Goal: Transaction & Acquisition: Purchase product/service

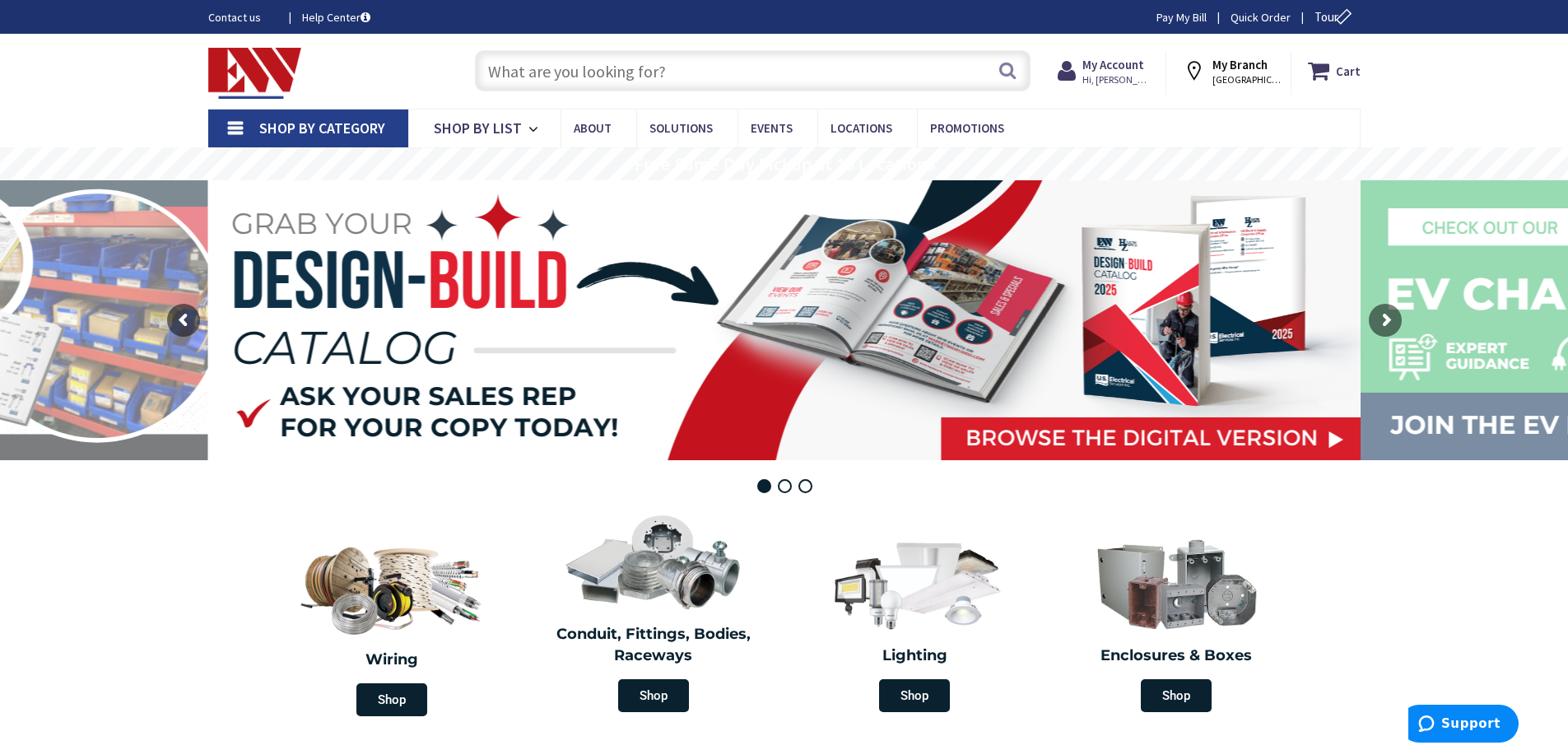
click at [505, 79] on input "text" at bounding box center [752, 70] width 555 height 41
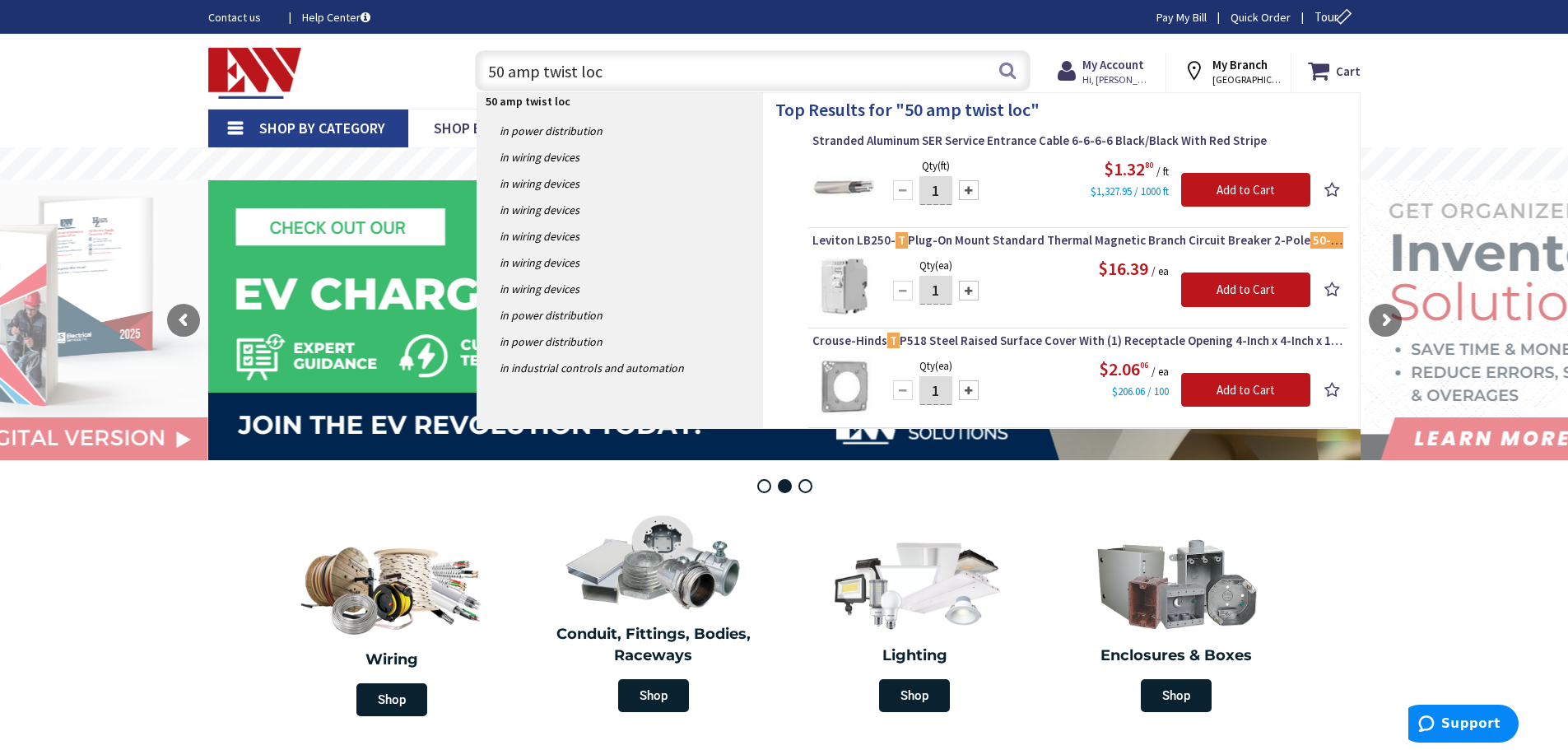
type input "50 amp twist lock"
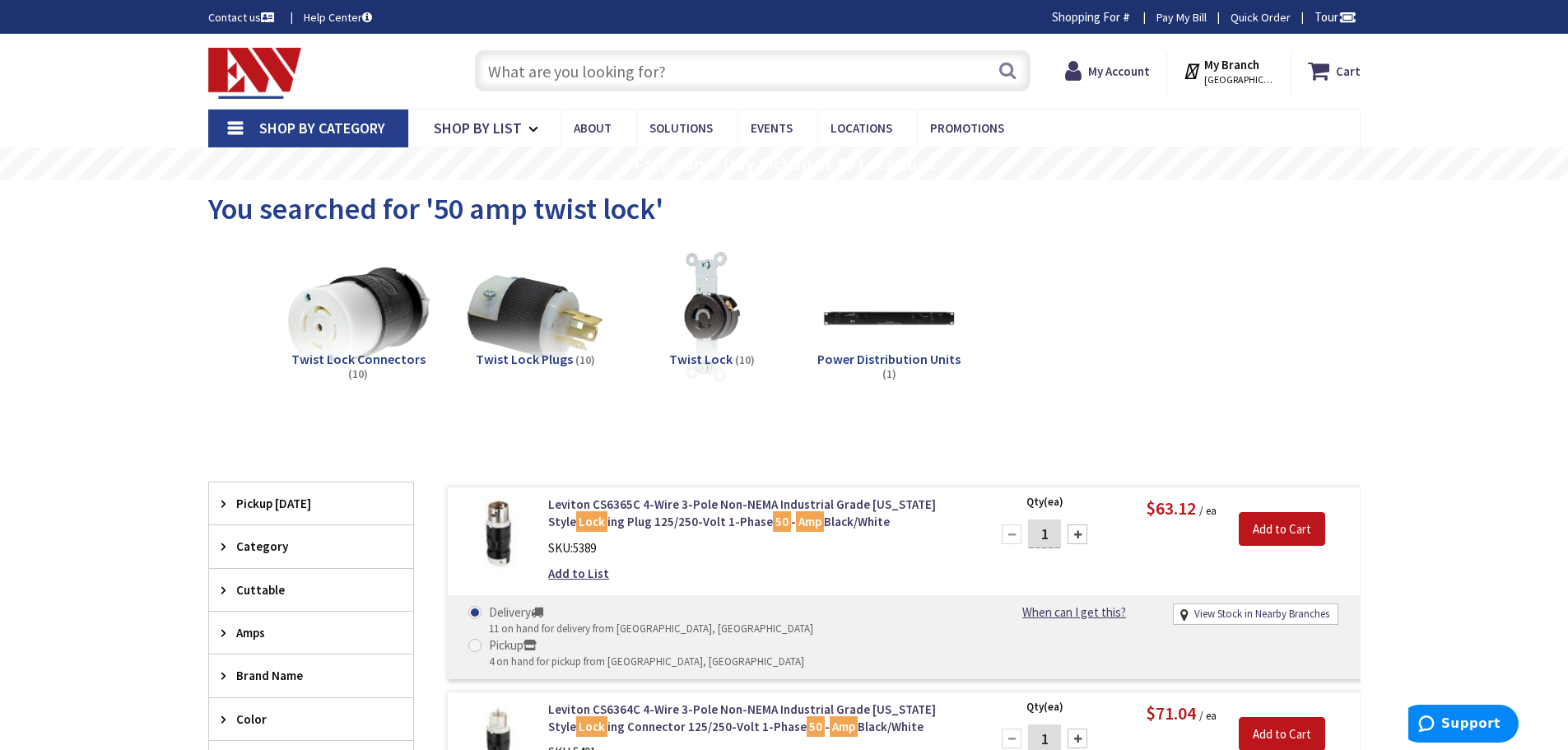
click at [356, 336] on img at bounding box center [357, 317] width 149 height 149
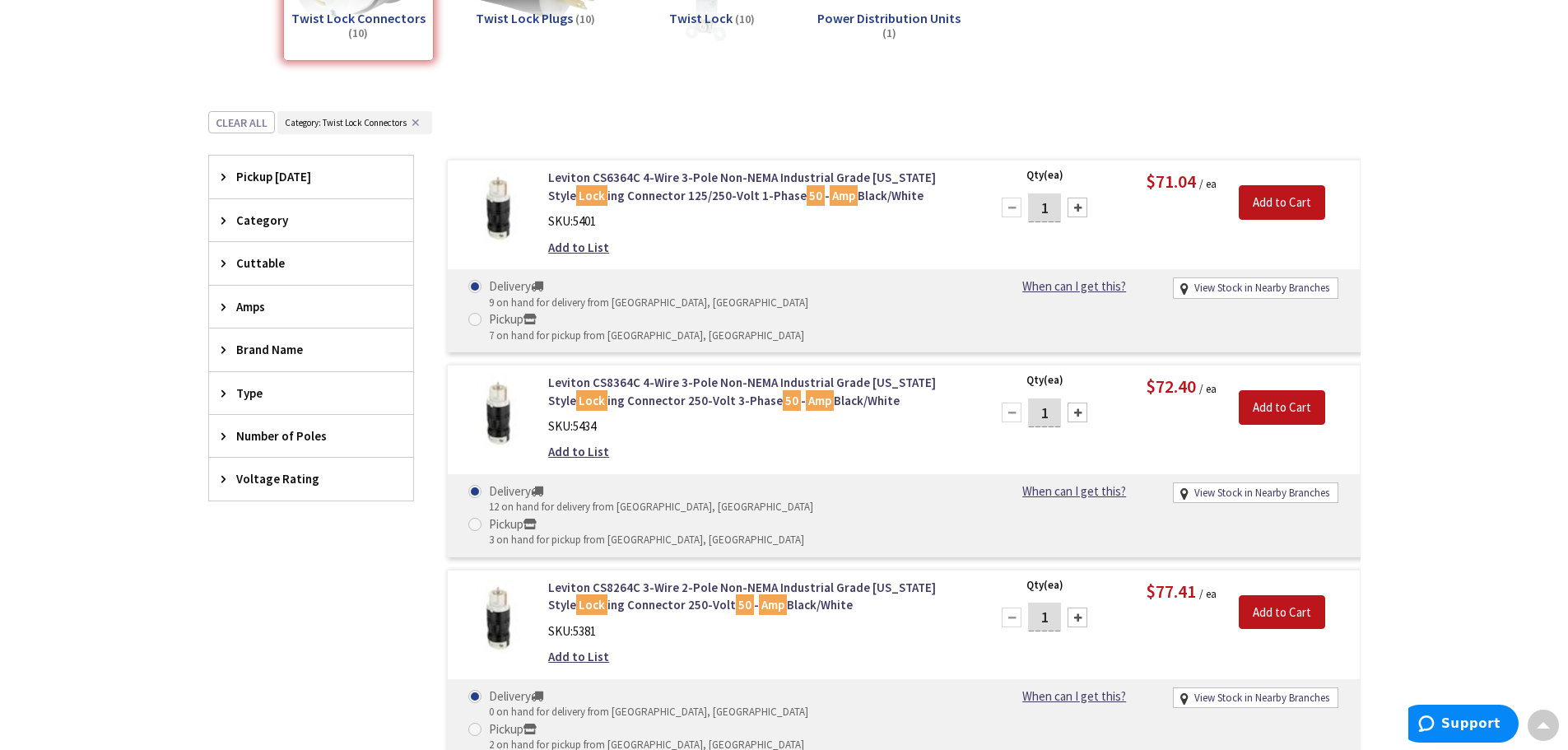
scroll to position [347, 0]
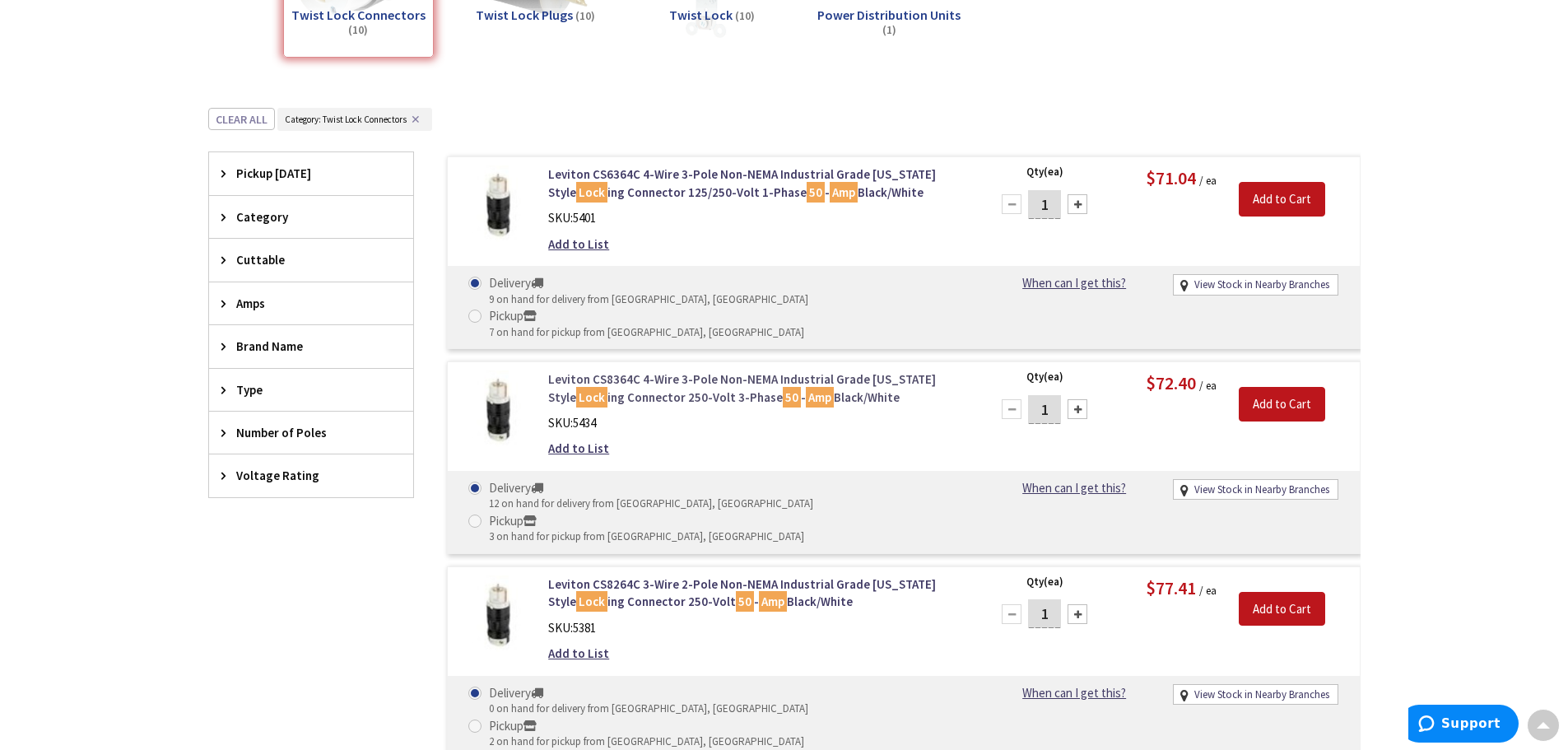
click at [635, 370] on link "Leviton CS8364C 4-Wire 3-Pole Non-NEMA Industrial Grade California Style Lock i…" at bounding box center [757, 387] width 419 height 36
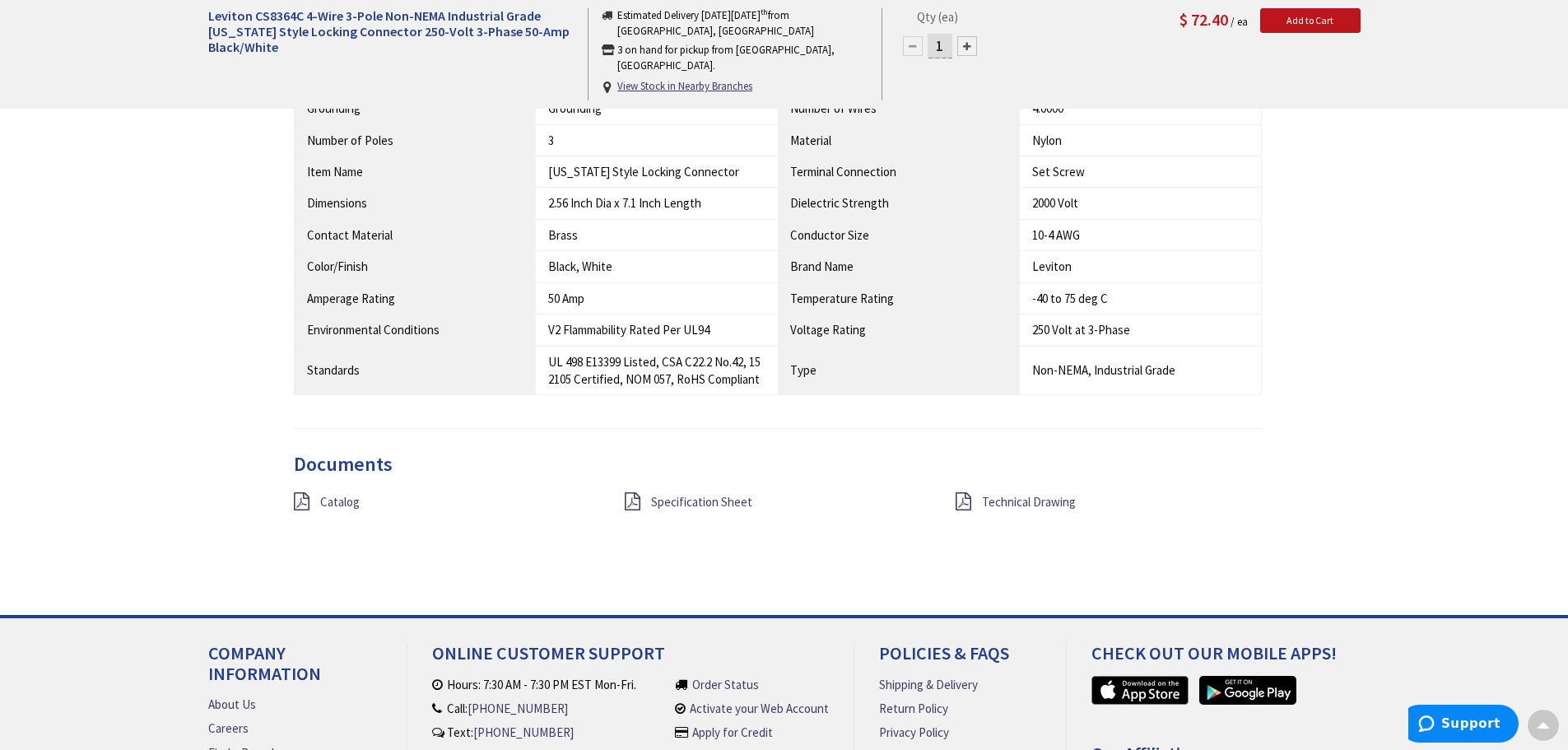
scroll to position [1237, 0]
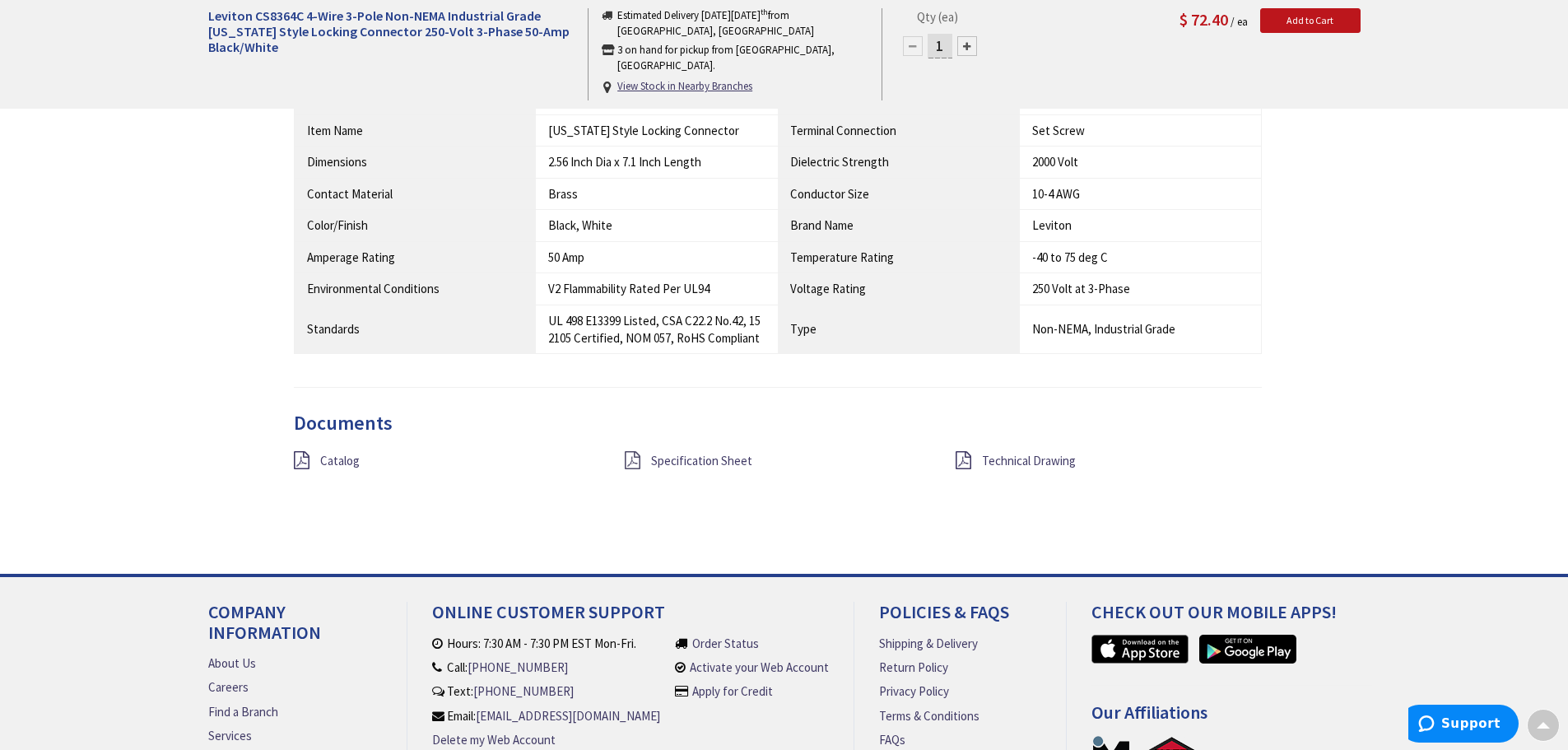
click at [638, 457] on icon at bounding box center [632, 460] width 16 height 18
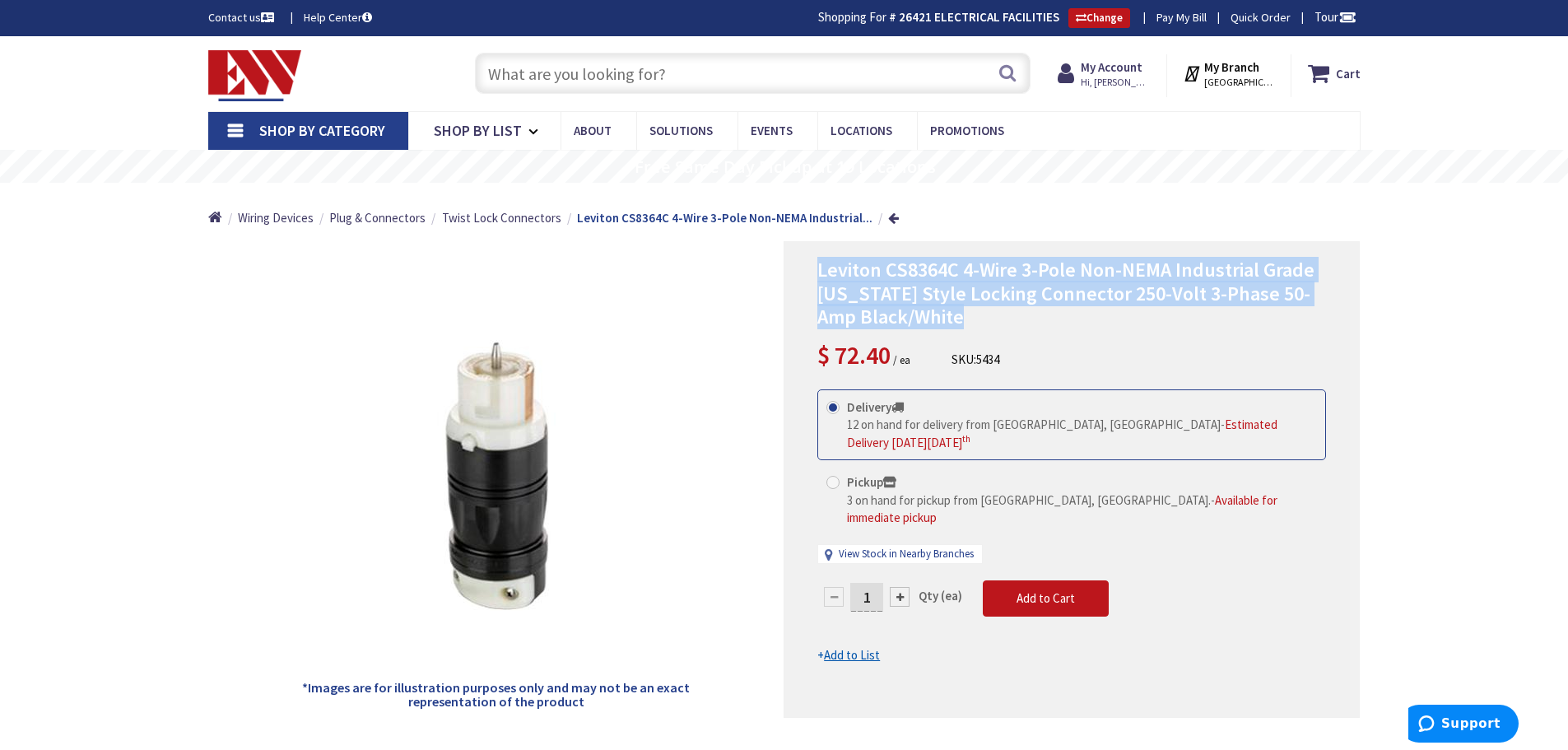
drag, startPoint x: 799, startPoint y: 260, endPoint x: 1197, endPoint y: 334, distance: 404.8
click at [1325, 308] on div "Leviton CS8364C 4-Wire 3-Pole Non-NEMA Industrial Grade California Style Lockin…" at bounding box center [1071, 479] width 576 height 476
copy span "Leviton CS8364C 4-Wire 3-Pole Non-NEMA Industrial Grade California Style Lockin…"
